Goal: Information Seeking & Learning: Learn about a topic

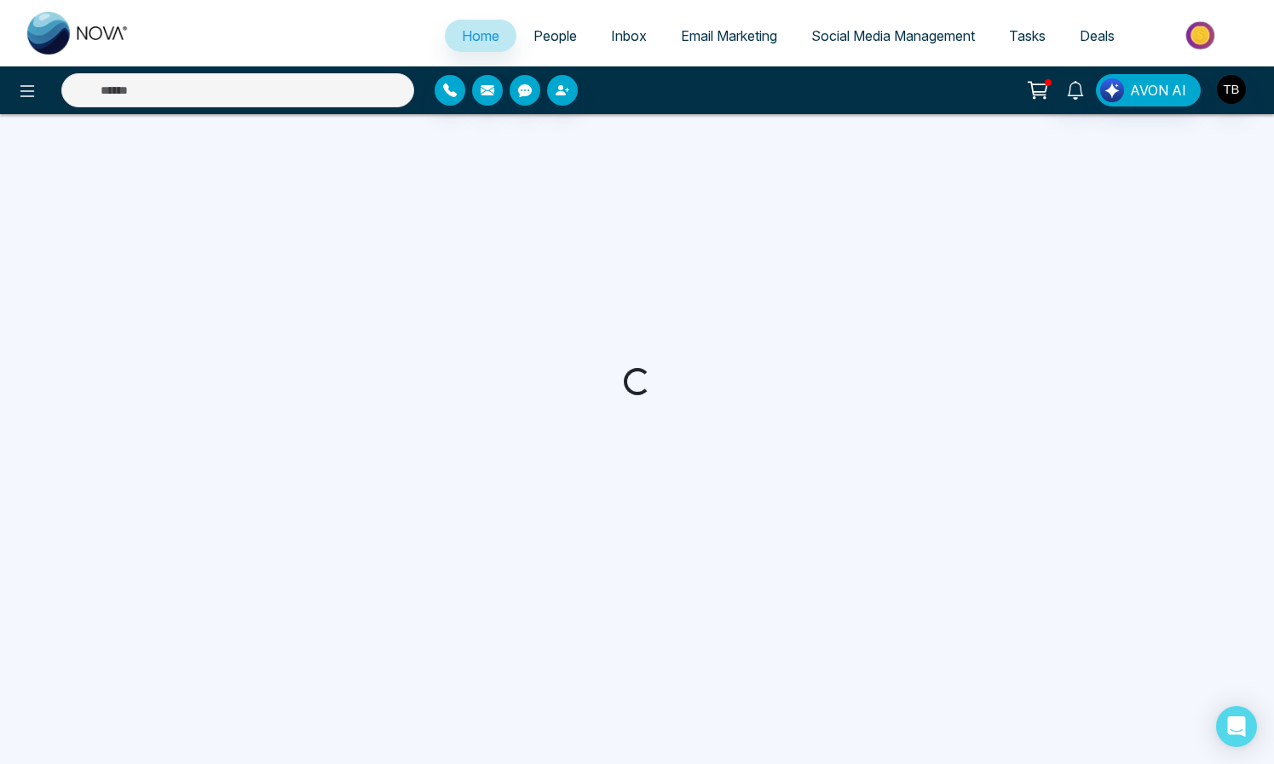
select select "*"
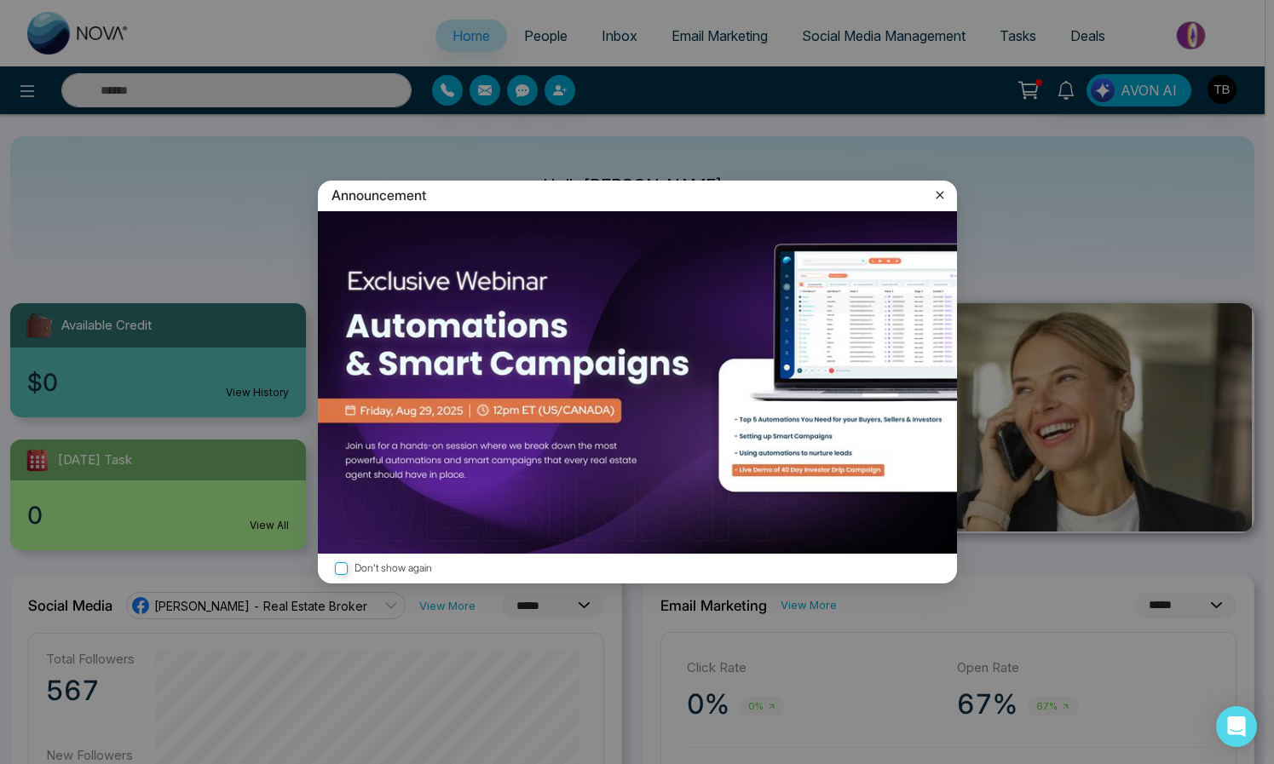
click at [934, 191] on icon at bounding box center [939, 195] width 17 height 17
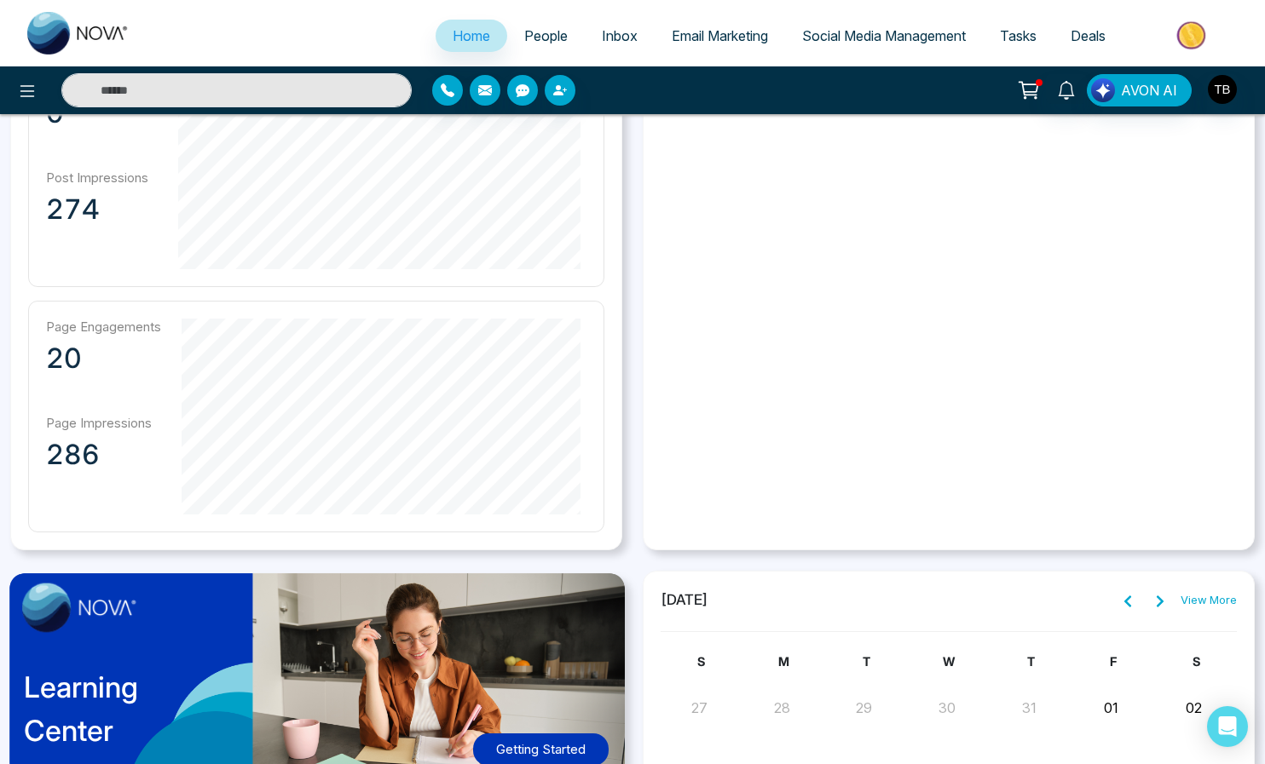
scroll to position [1173, 0]
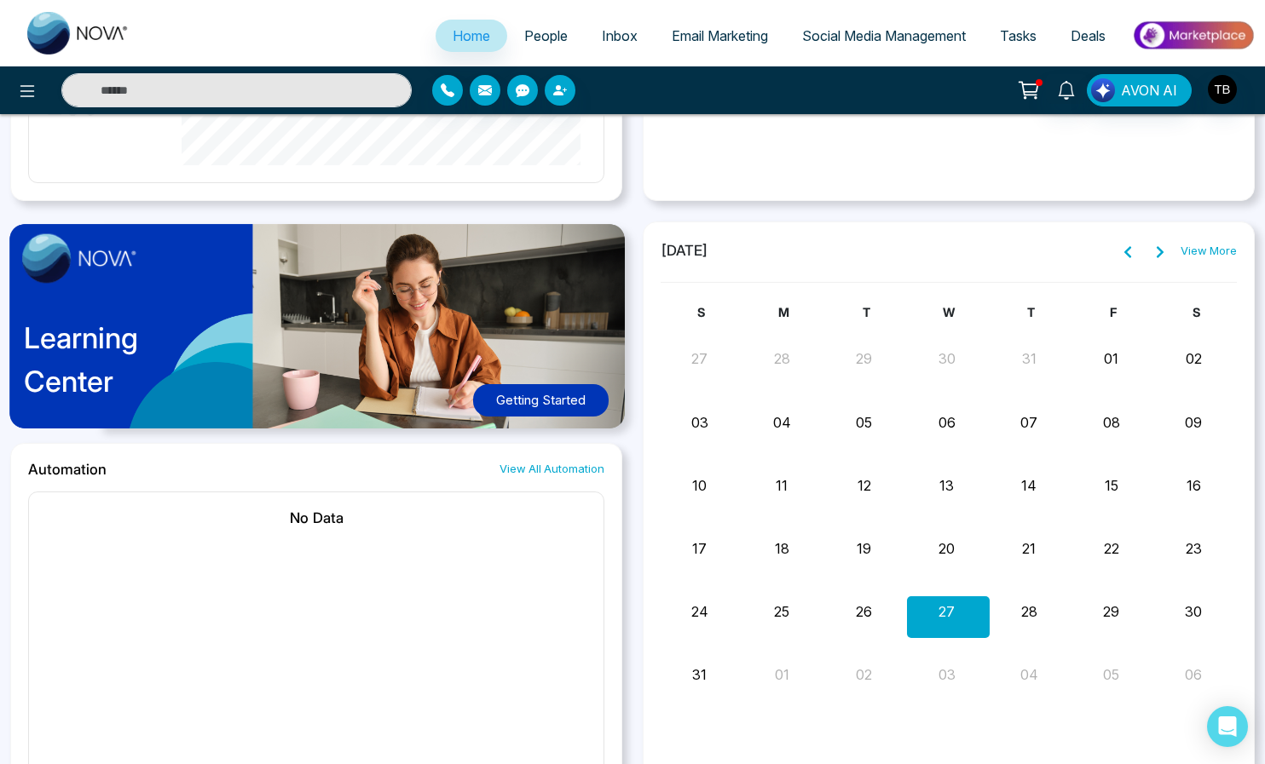
click at [707, 44] on span "Email Marketing" at bounding box center [720, 35] width 96 height 17
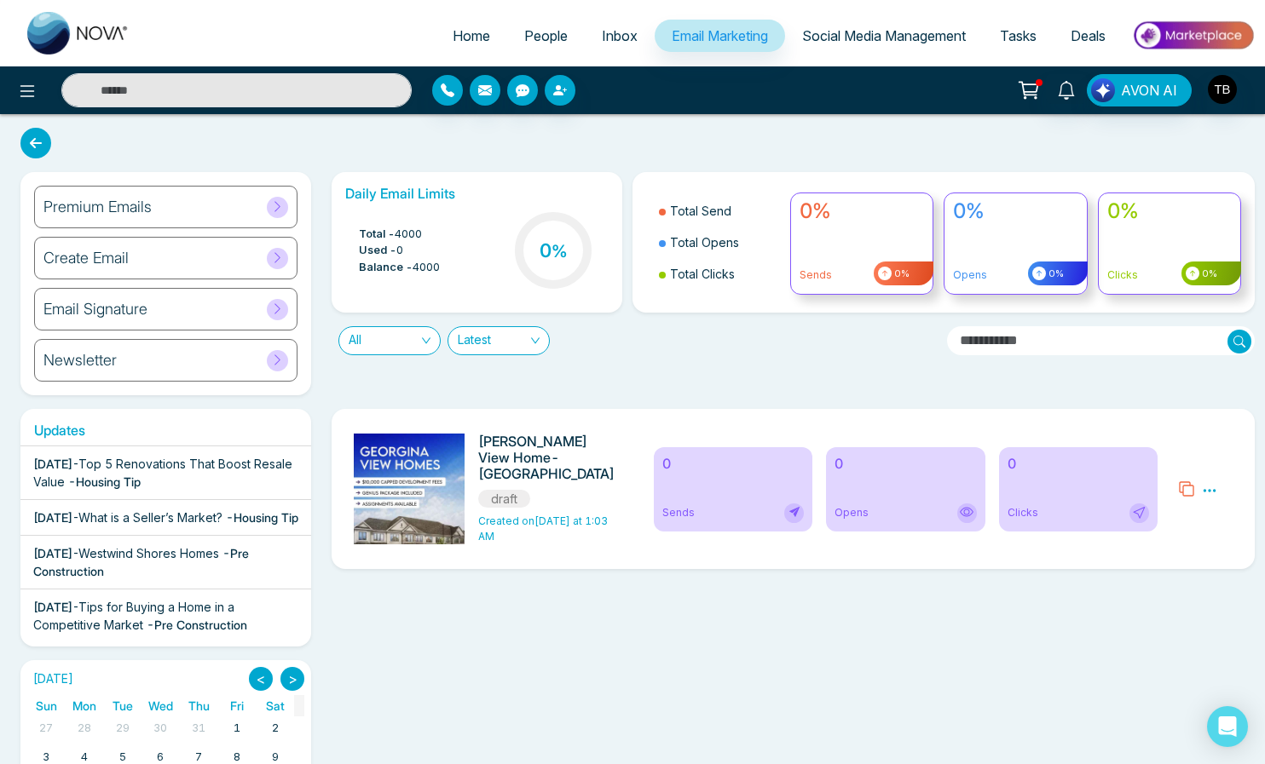
click at [1207, 36] on img at bounding box center [1193, 35] width 124 height 38
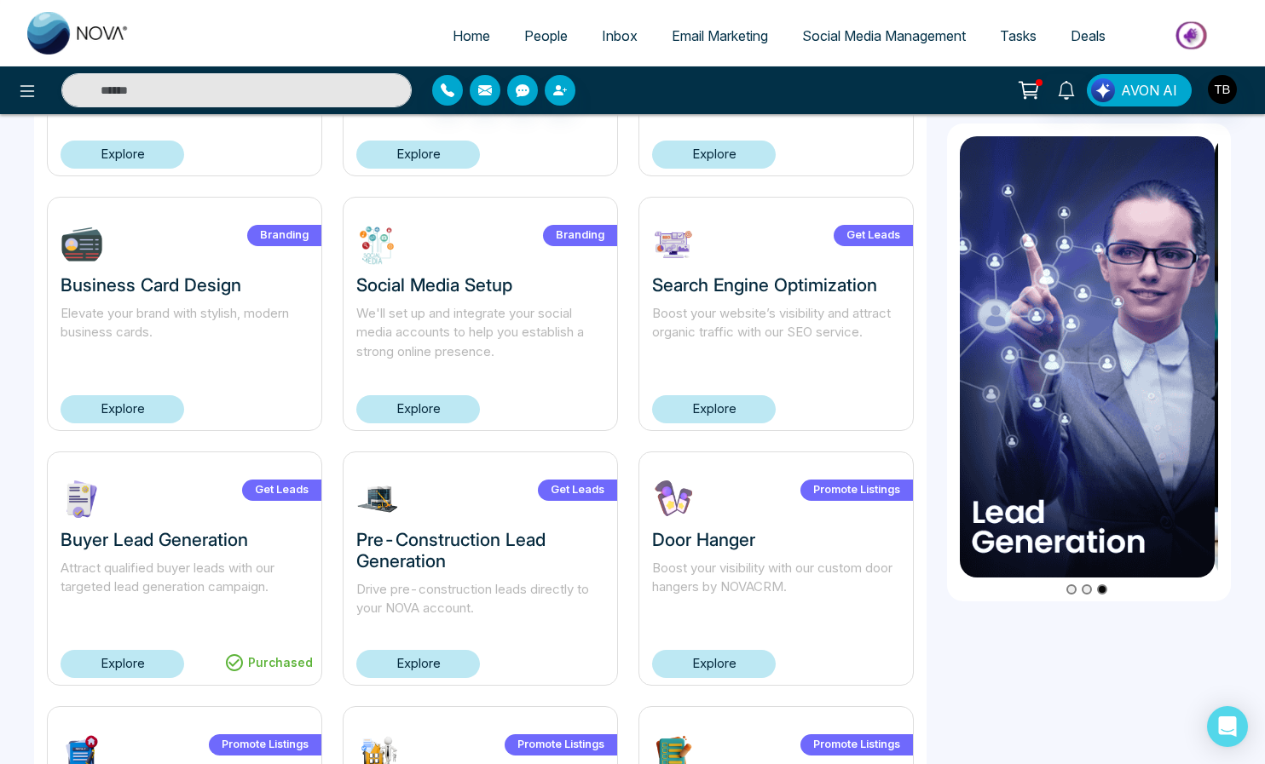
scroll to position [545, 0]
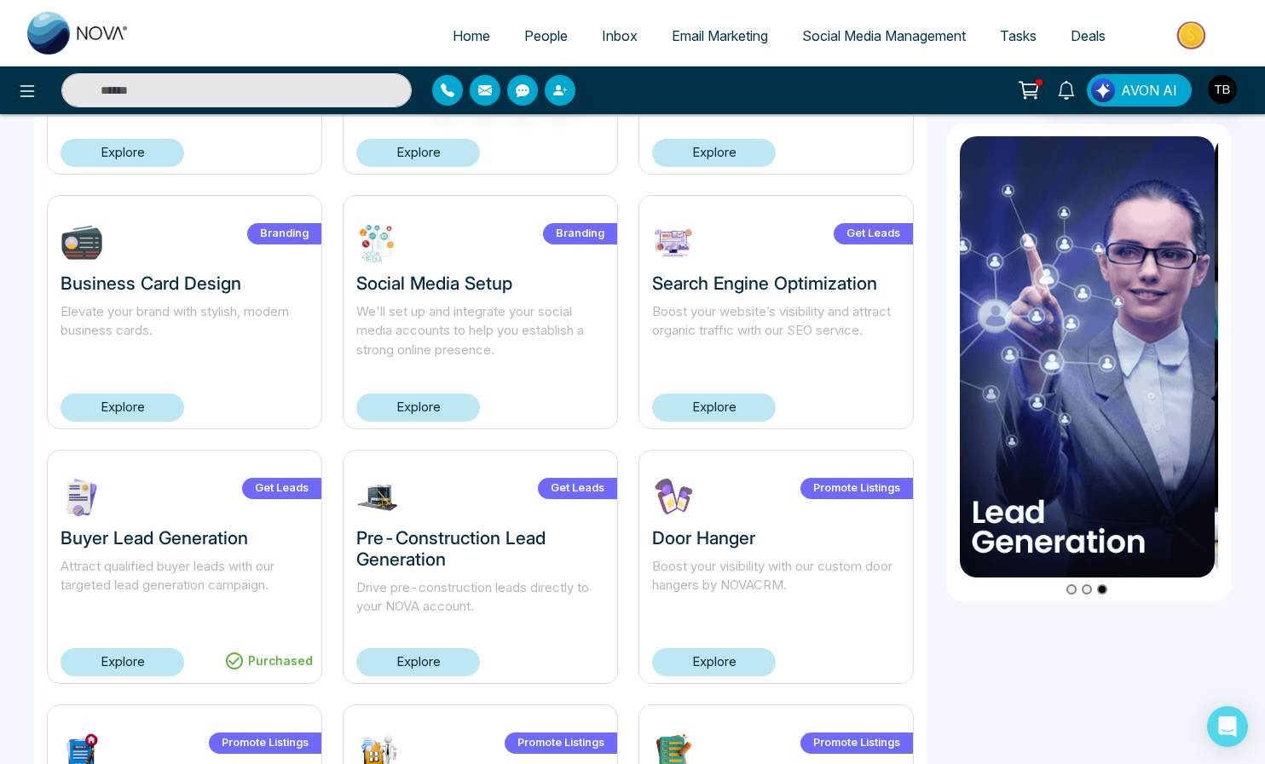
click at [123, 422] on link "Explore" at bounding box center [123, 408] width 124 height 28
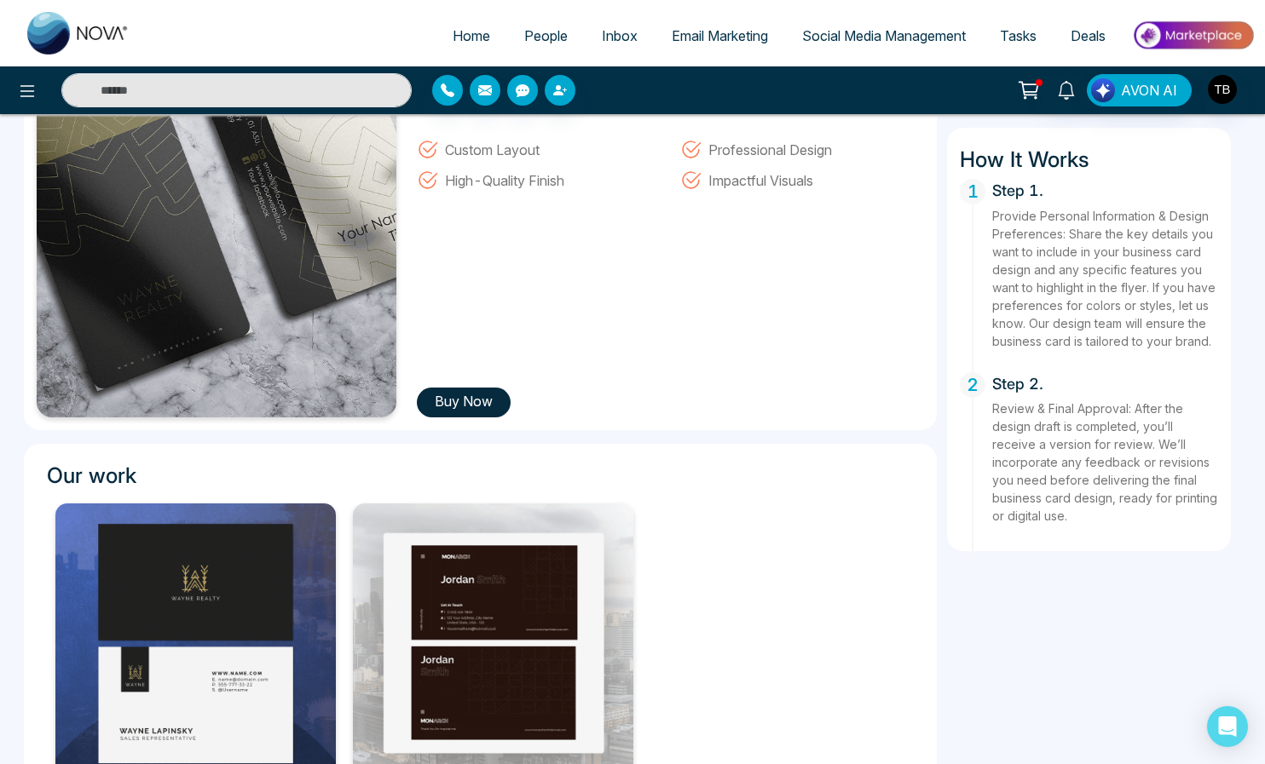
scroll to position [355, 0]
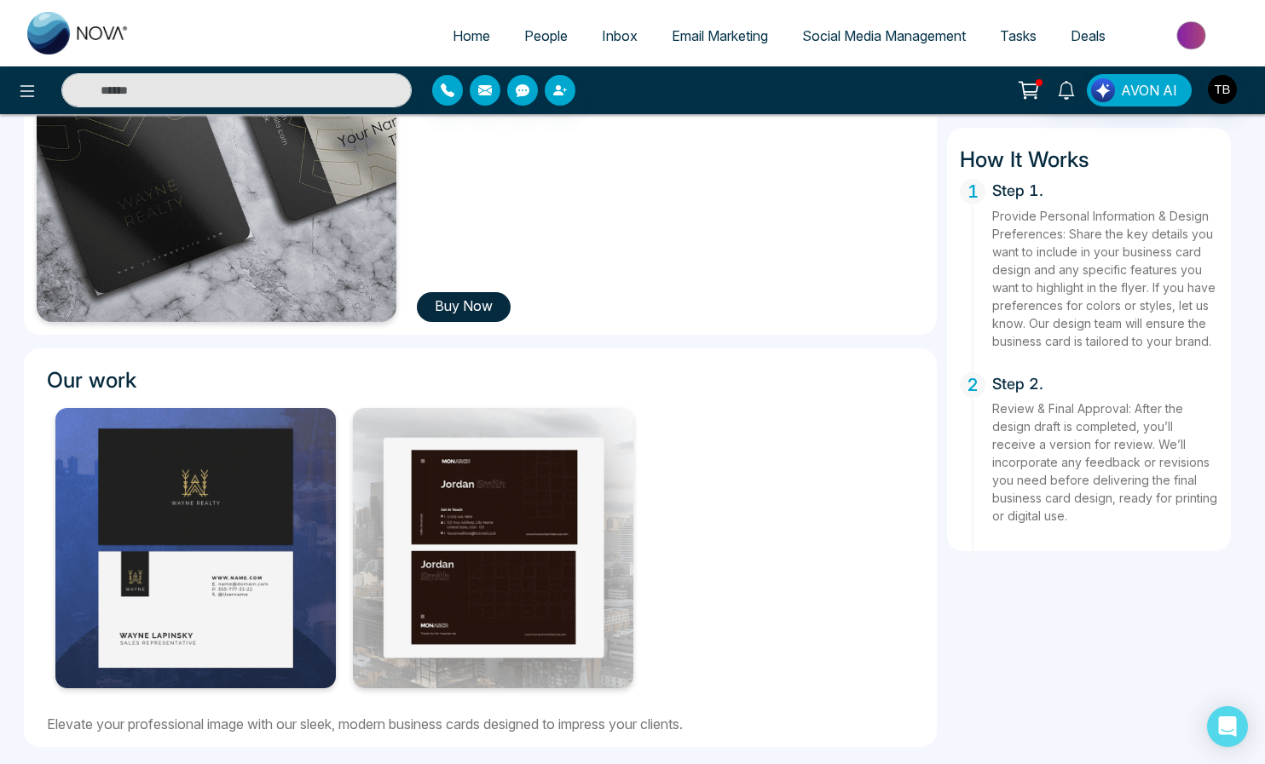
click at [221, 534] on img at bounding box center [195, 548] width 280 height 280
click at [497, 537] on img at bounding box center [493, 548] width 280 height 280
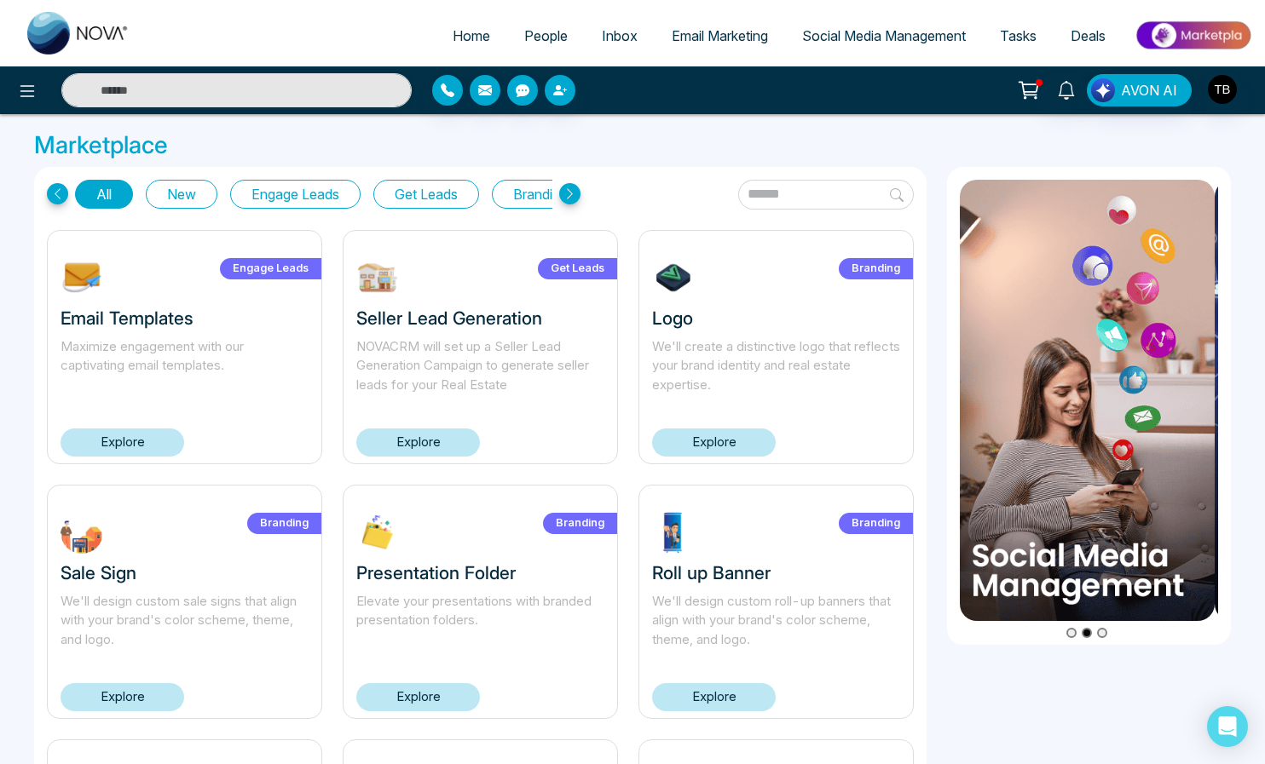
click at [1017, 90] on icon at bounding box center [1029, 90] width 24 height 24
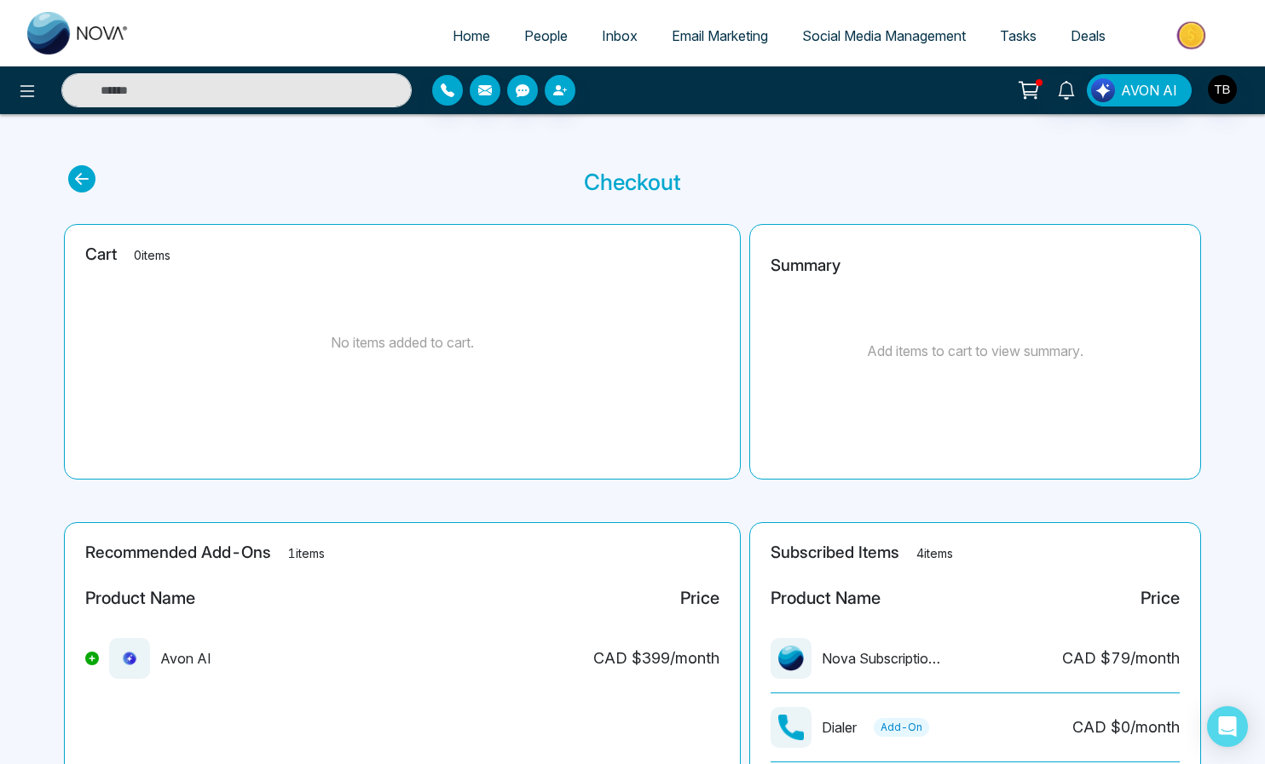
click at [867, 41] on span "Social Media Management" at bounding box center [884, 35] width 164 height 17
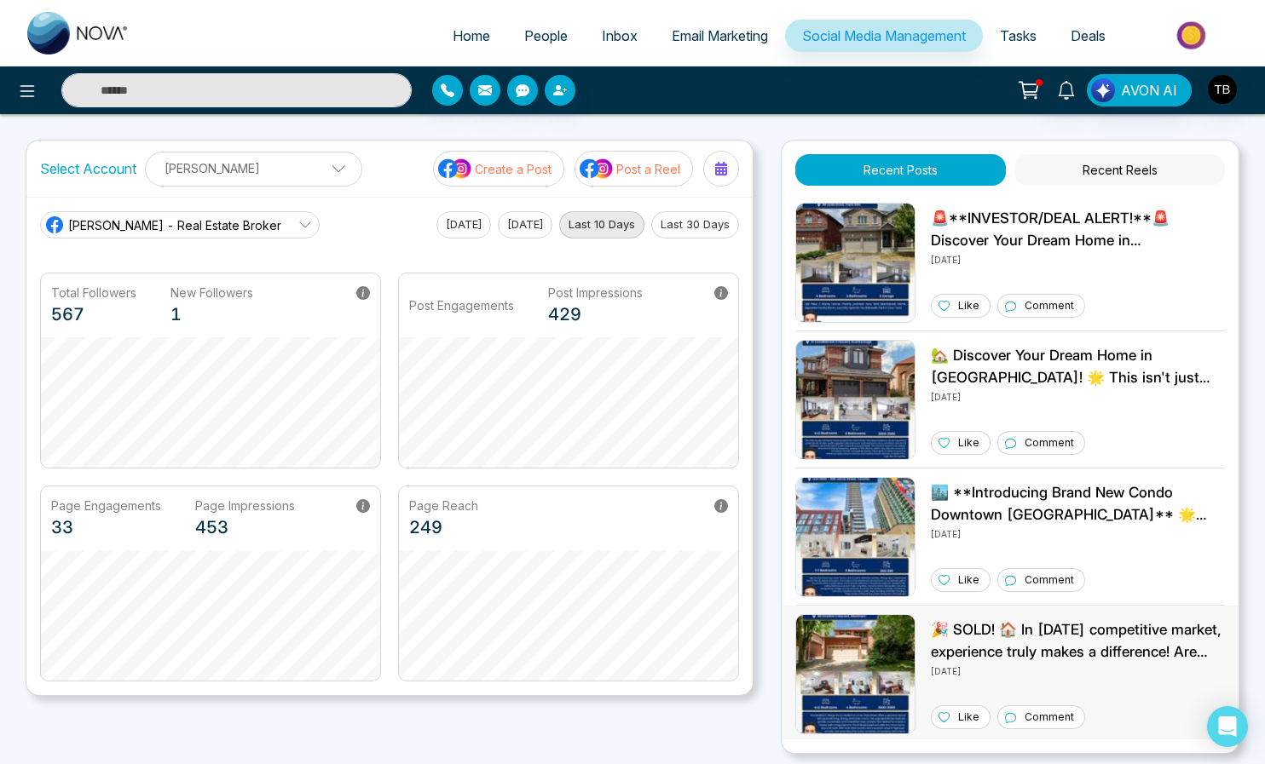
click at [1065, 650] on p "🎉 SOLD! 🏠 In [DATE] competitive market, experience truly makes a difference! Ar…" at bounding box center [1078, 641] width 294 height 43
